Goal: Task Accomplishment & Management: Use online tool/utility

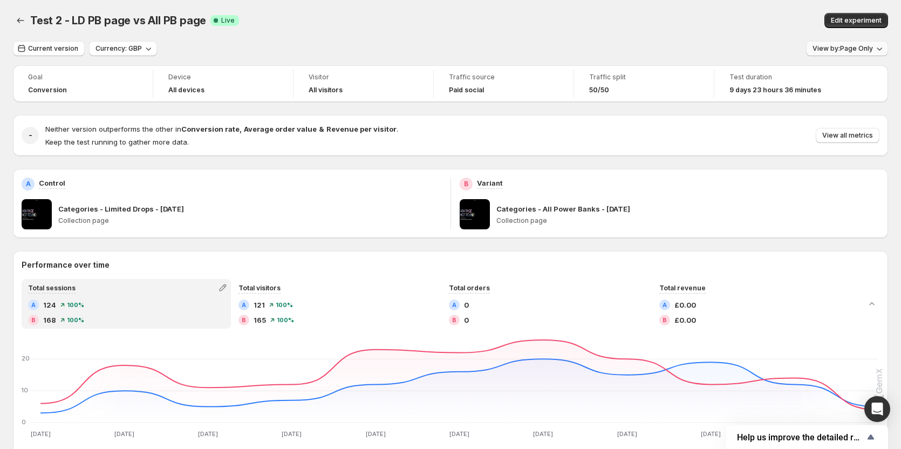
click at [857, 49] on span "View by: Page Only" at bounding box center [843, 48] width 60 height 9
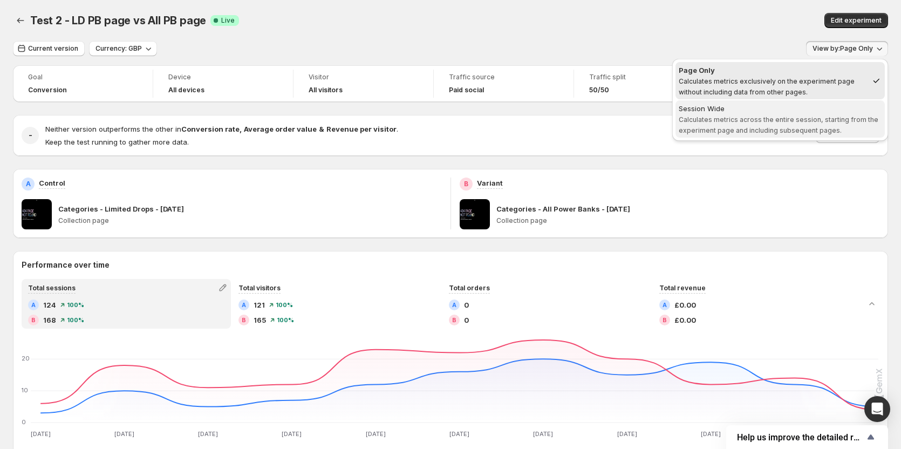
click at [830, 131] on span "Calculates metrics across the entire session, starting from the experiment page…" at bounding box center [779, 125] width 200 height 19
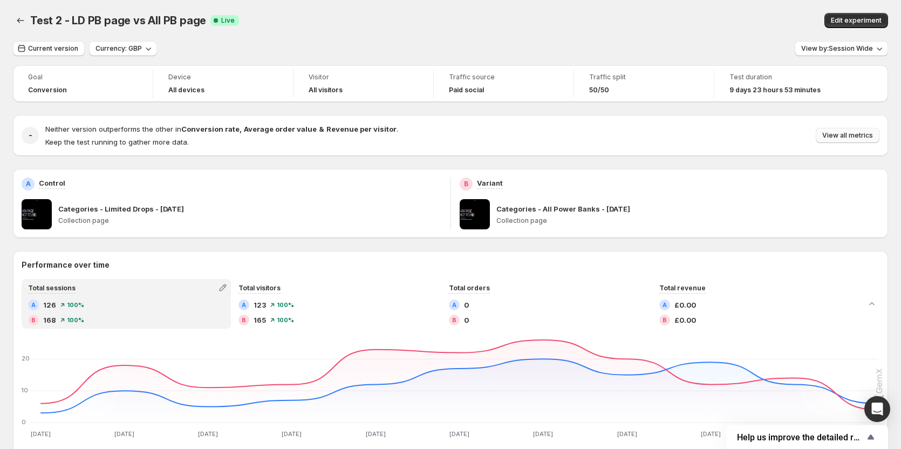
click at [856, 136] on span "View all metrics" at bounding box center [848, 135] width 51 height 9
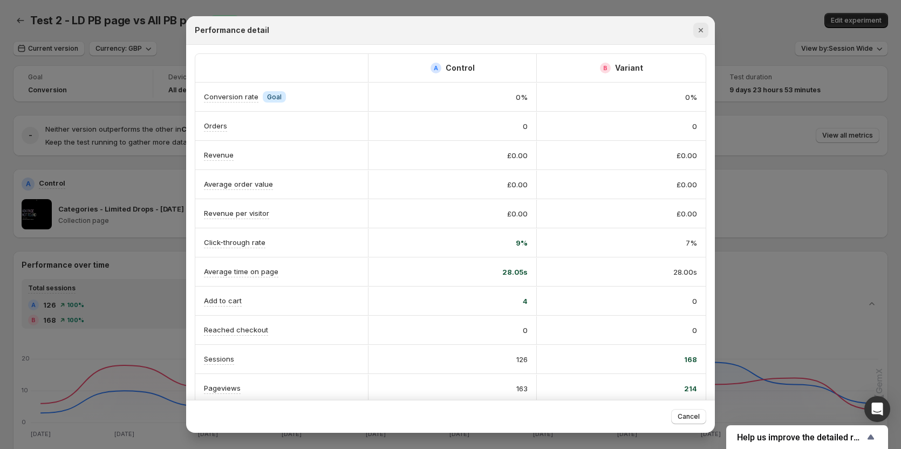
click at [701, 31] on icon "Close" at bounding box center [701, 30] width 4 height 4
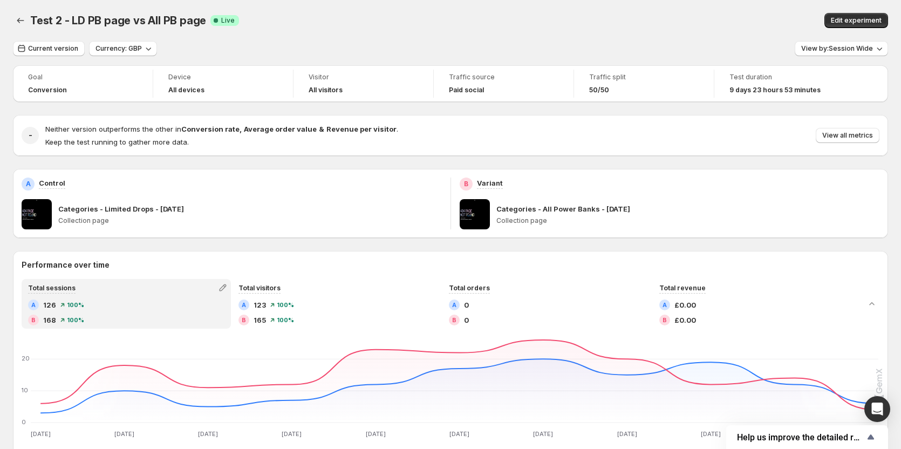
click at [385, 33] on div "Test 2 - LD PB page vs All PB page. This page is ready Test 2 - LD PB page vs A…" at bounding box center [450, 20] width 875 height 41
click at [873, 21] on span "Edit experiment" at bounding box center [856, 20] width 51 height 9
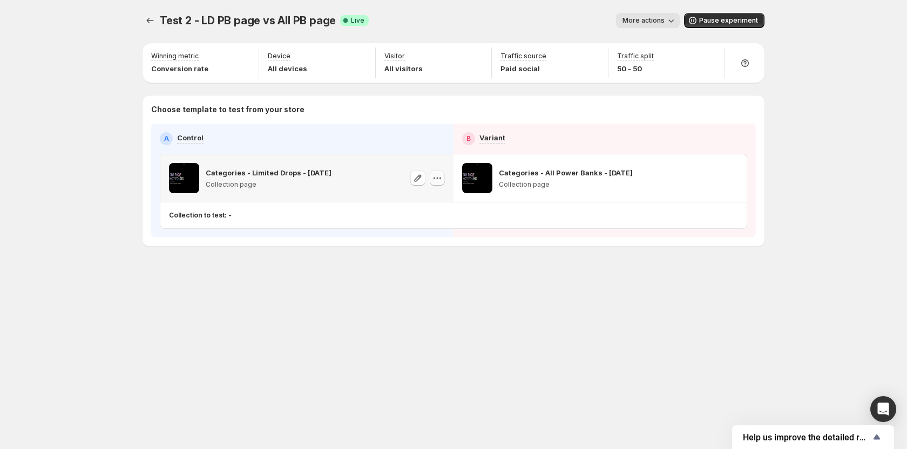
click at [432, 178] on icon "button" at bounding box center [437, 178] width 11 height 11
click at [350, 166] on div "Categories - Limited Drops - [DATE] Collection page" at bounding box center [307, 178] width 276 height 30
click at [418, 179] on icon "button" at bounding box center [417, 178] width 11 height 11
click at [660, 19] on span "More actions" at bounding box center [643, 20] width 42 height 9
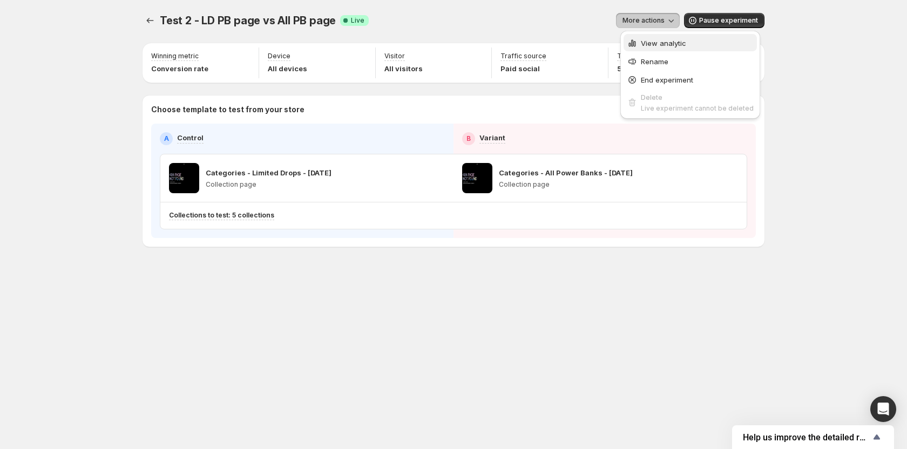
click at [658, 40] on span "View analytic" at bounding box center [663, 43] width 45 height 9
